Goal: Navigation & Orientation: Find specific page/section

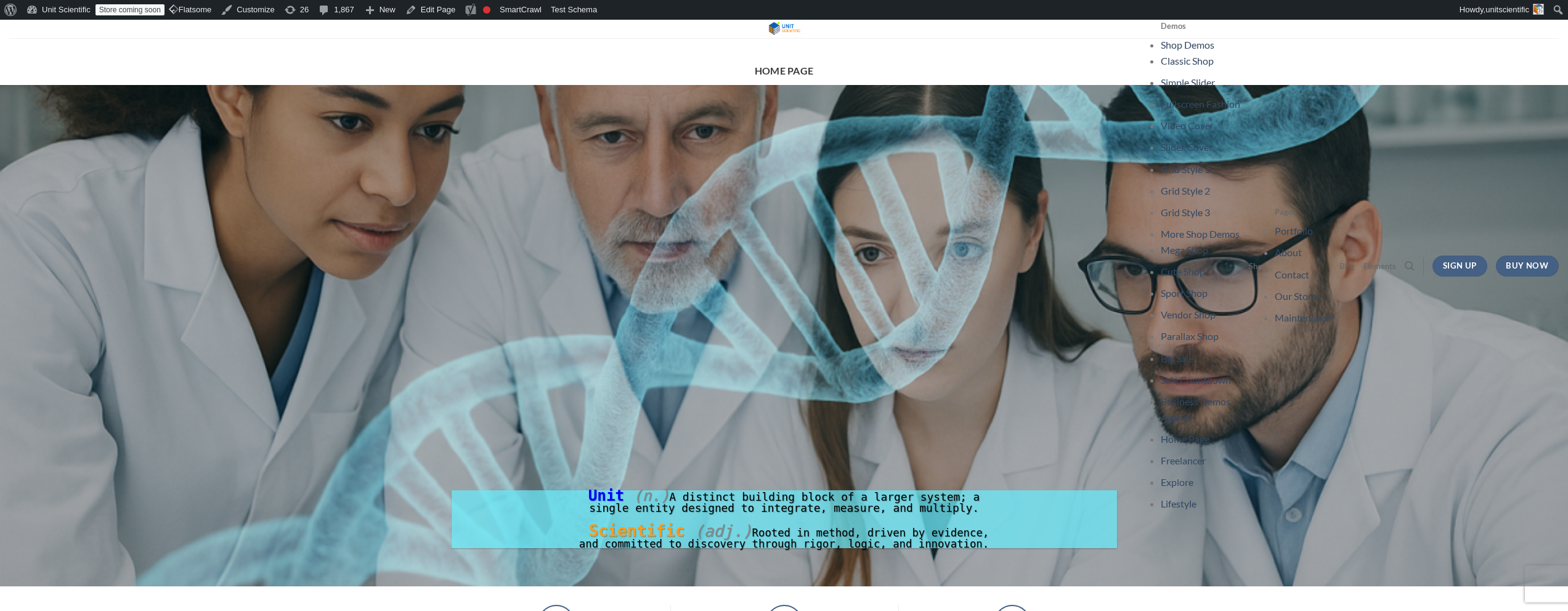
click at [717, 30] on link at bounding box center [783, 28] width 282 height 18
click at [454, 13] on link "Edit Page" at bounding box center [430, 9] width 60 height 20
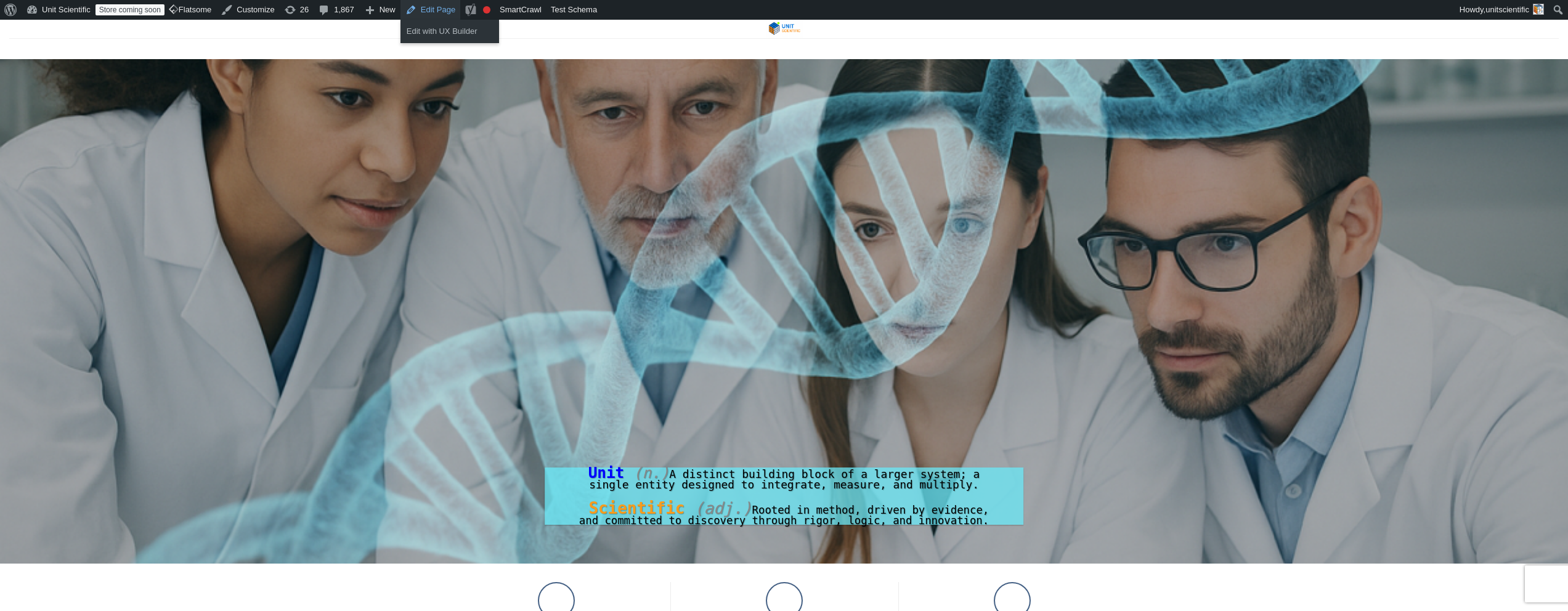
click at [441, 8] on link "Edit Page" at bounding box center [430, 9] width 60 height 20
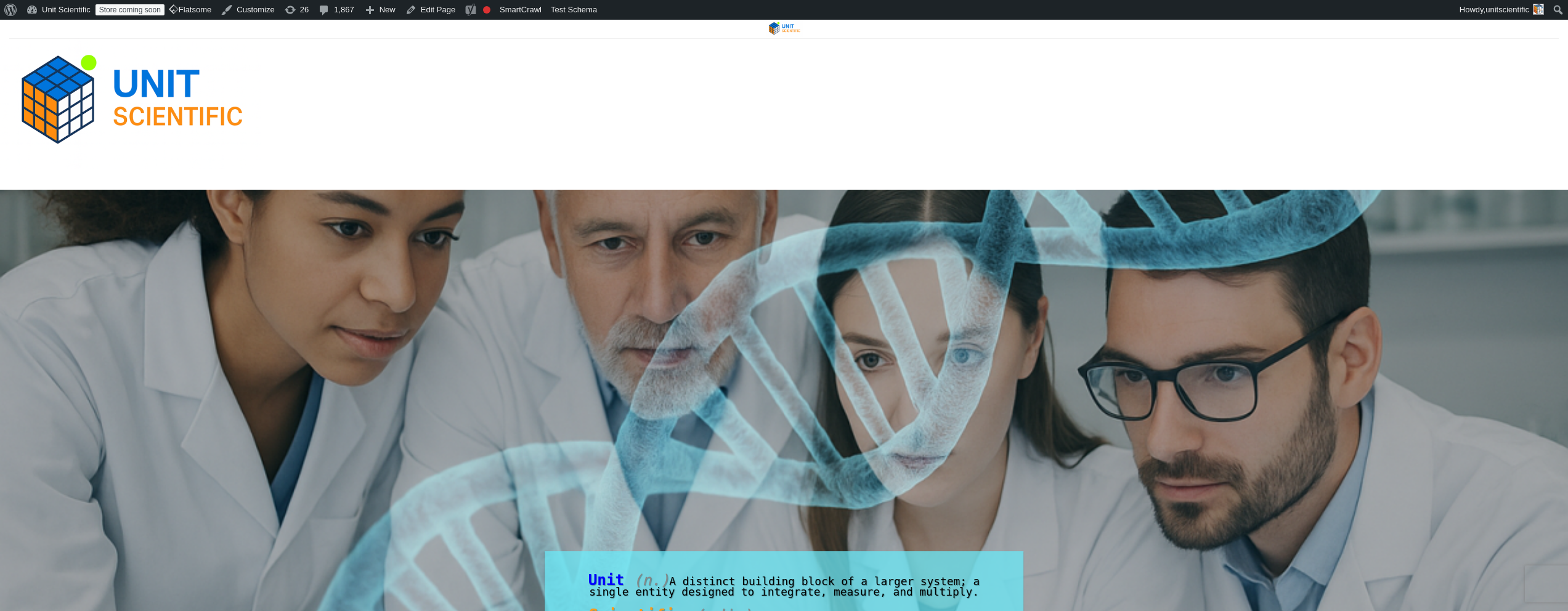
click at [154, 173] on div at bounding box center [784, 179] width 1568 height 21
click at [438, 13] on link "Edit Page" at bounding box center [430, 9] width 60 height 20
click at [441, 9] on link "Edit Page" at bounding box center [430, 9] width 60 height 20
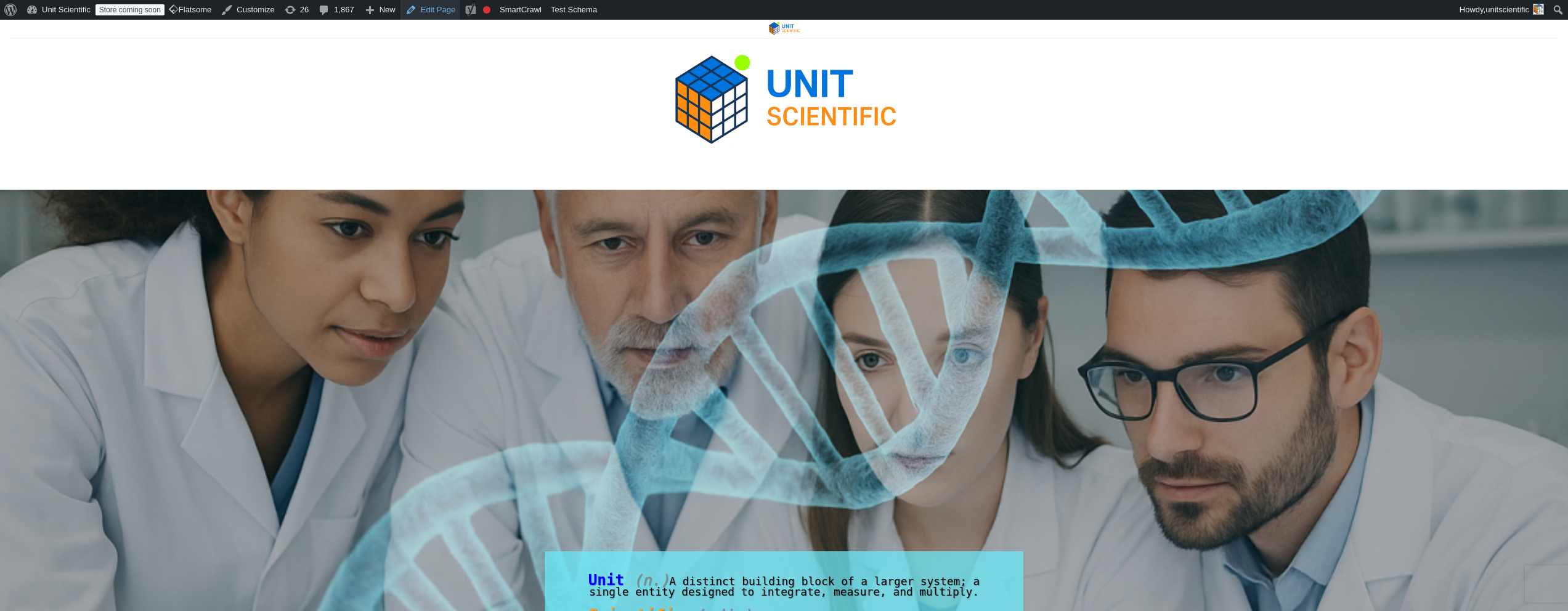
click at [432, 9] on link "Edit Page" at bounding box center [430, 9] width 60 height 20
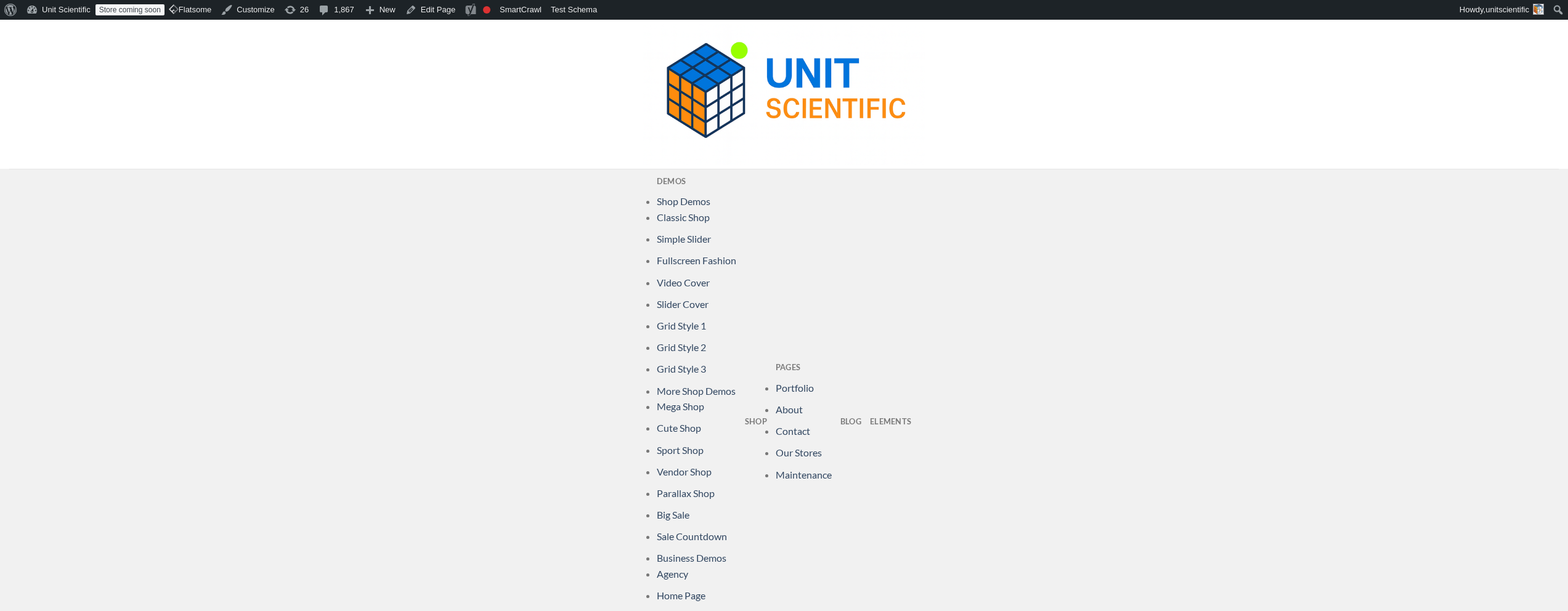
click at [780, 319] on ul "Demos Shop Demos Classic Shop Simple Slider Fullscreen Fashion Video Cover Slid…" at bounding box center [784, 421] width 254 height 506
click at [690, 303] on link "Slider Cover" at bounding box center [682, 304] width 52 height 11
click at [680, 276] on link "Video Cover" at bounding box center [683, 282] width 53 height 11
drag, startPoint x: 679, startPoint y: 262, endPoint x: 675, endPoint y: 250, distance: 12.6
click at [679, 262] on link "Fullscreen Fashion" at bounding box center [697, 260] width 80 height 11
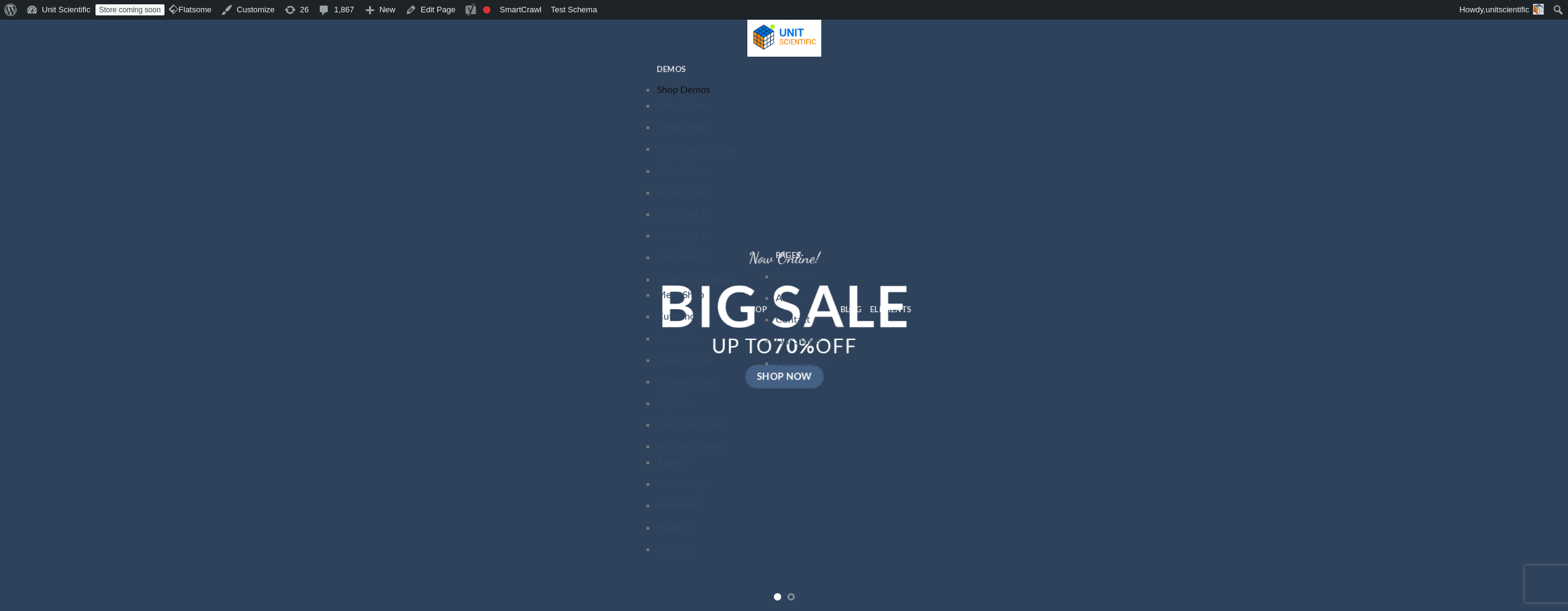
click at [665, 90] on link "Shop Demos" at bounding box center [683, 89] width 53 height 11
click at [677, 120] on li "Simple Slider" at bounding box center [697, 126] width 80 height 16
click at [663, 163] on li "Video Cover" at bounding box center [697, 170] width 80 height 16
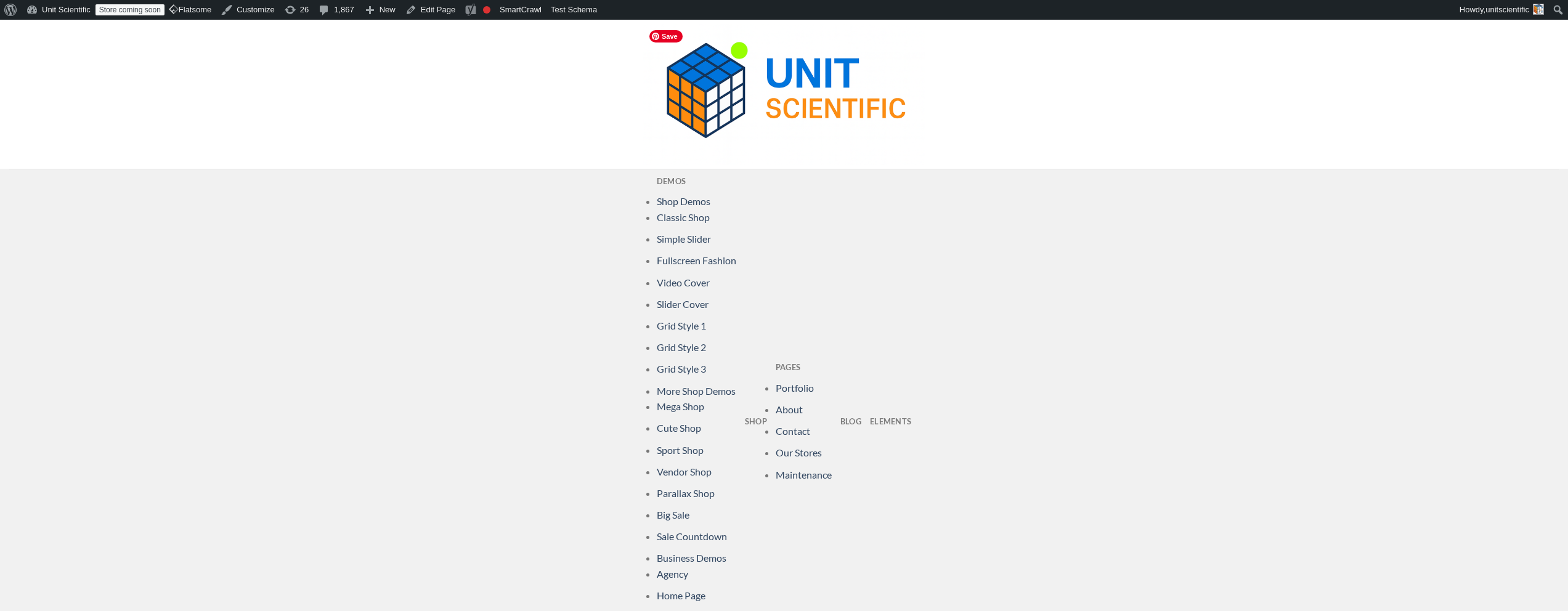
click at [698, 121] on img at bounding box center [783, 94] width 282 height 141
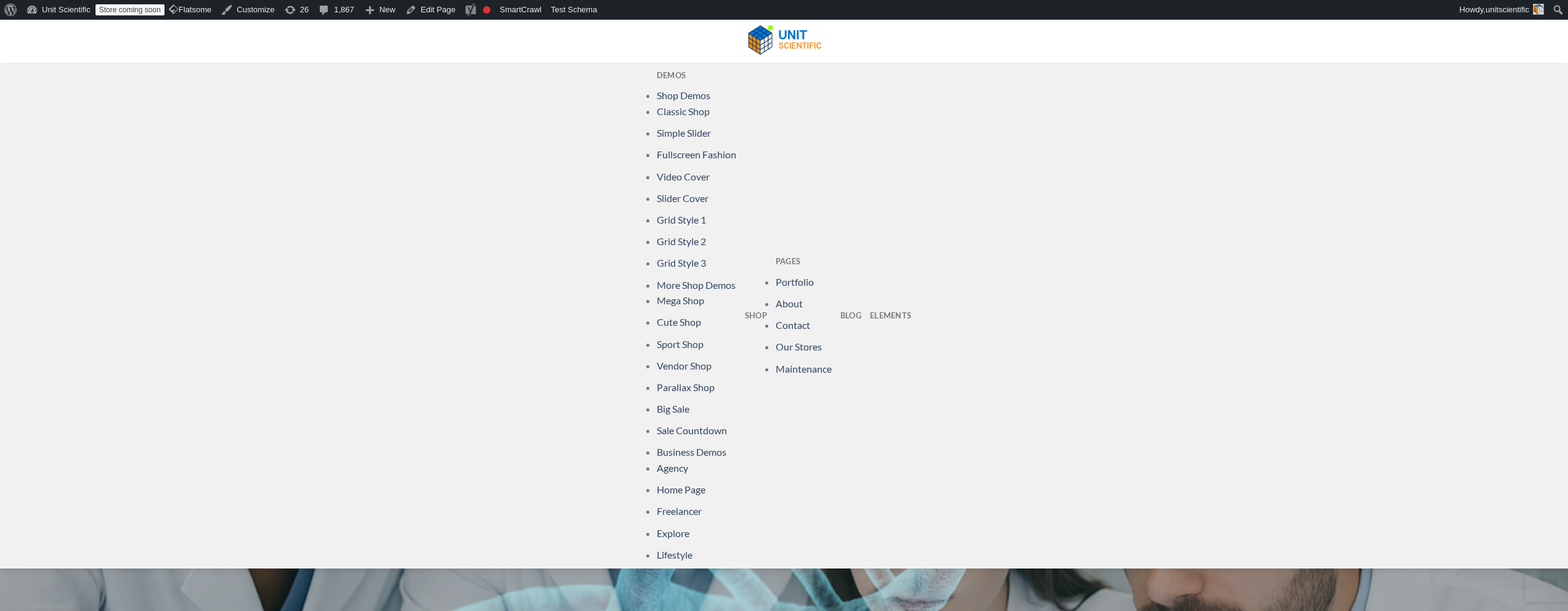
scroll to position [114, 0]
